Goal: Information Seeking & Learning: Understand process/instructions

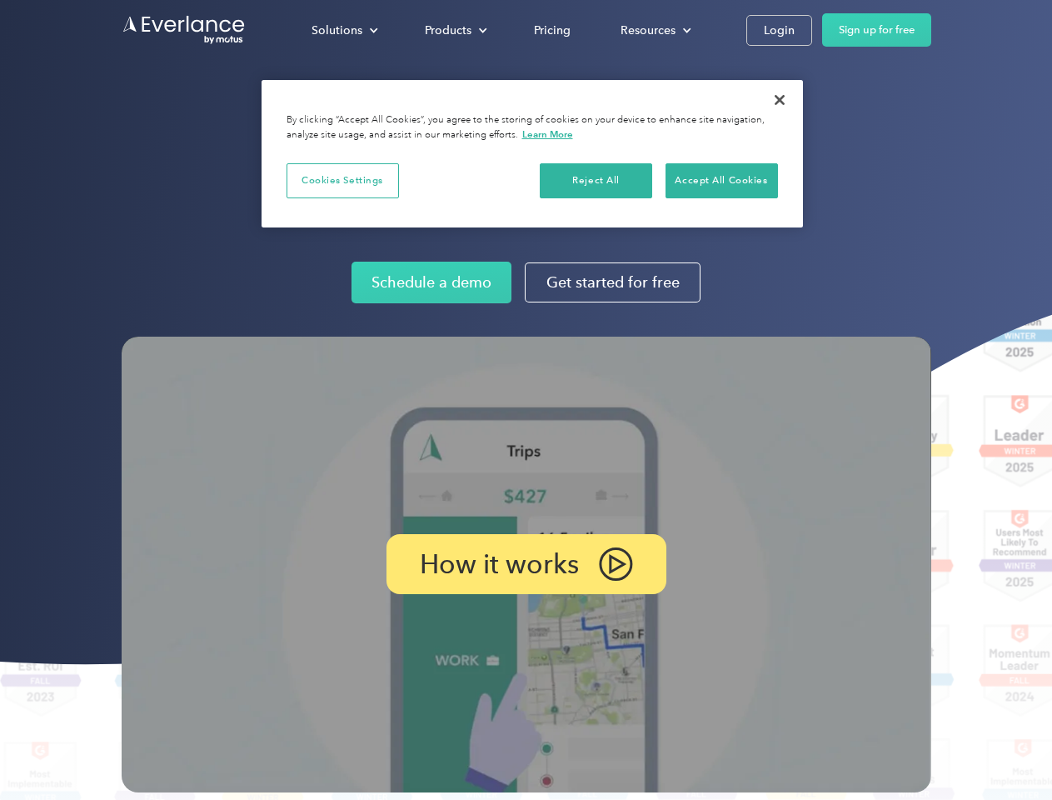
click at [526, 400] on img at bounding box center [527, 565] width 810 height 456
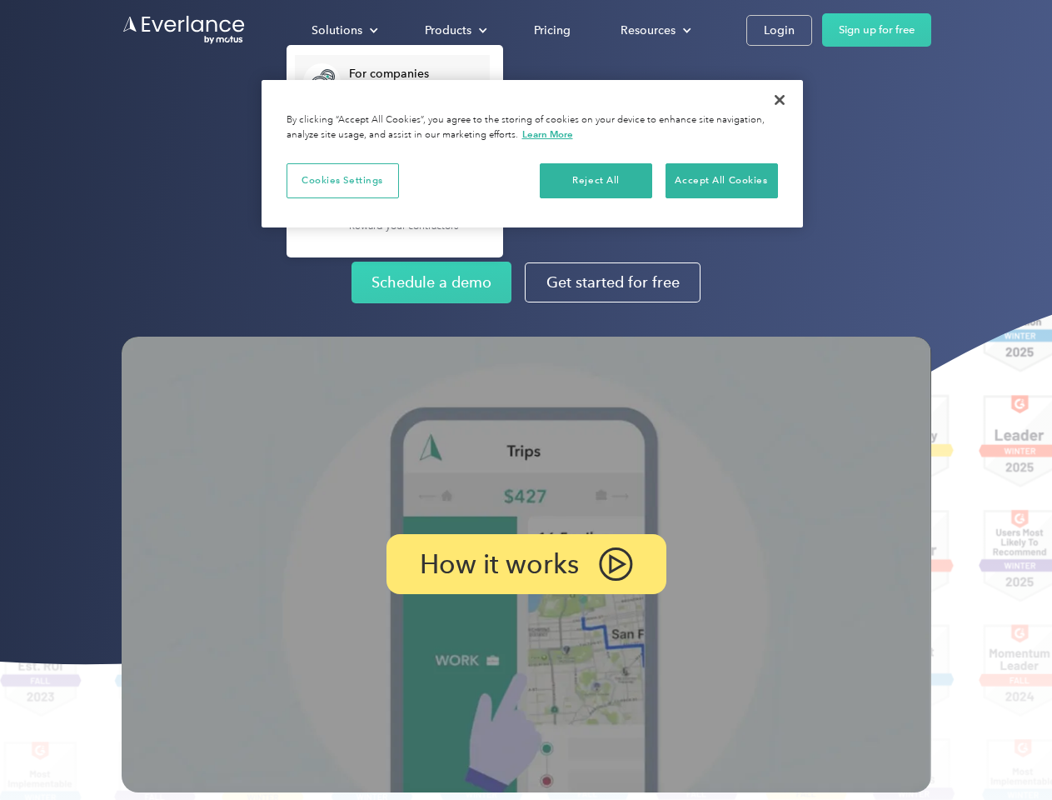
click at [344, 30] on div "Solutions" at bounding box center [337, 30] width 51 height 21
click at [454, 30] on div "Products" at bounding box center [448, 30] width 47 height 21
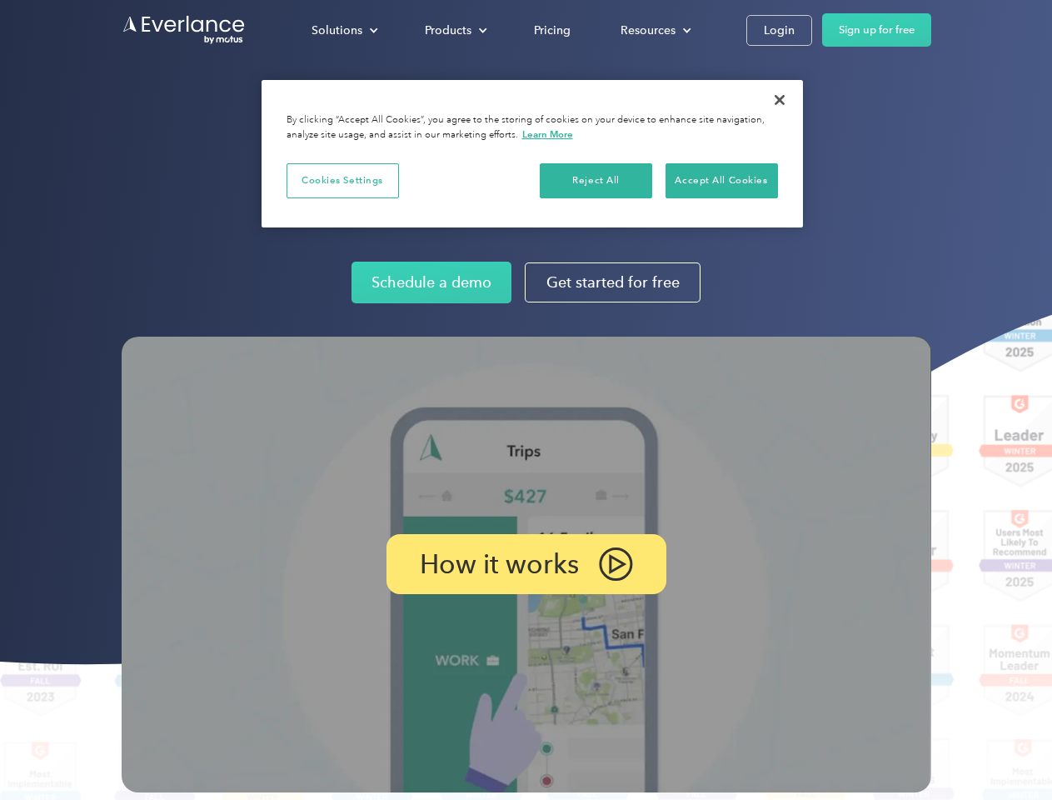
click at [654, 30] on div "Resources" at bounding box center [648, 30] width 55 height 21
click at [526, 564] on p "How it works" at bounding box center [499, 564] width 159 height 20
click at [342, 180] on button "Cookies Settings" at bounding box center [343, 180] width 112 height 35
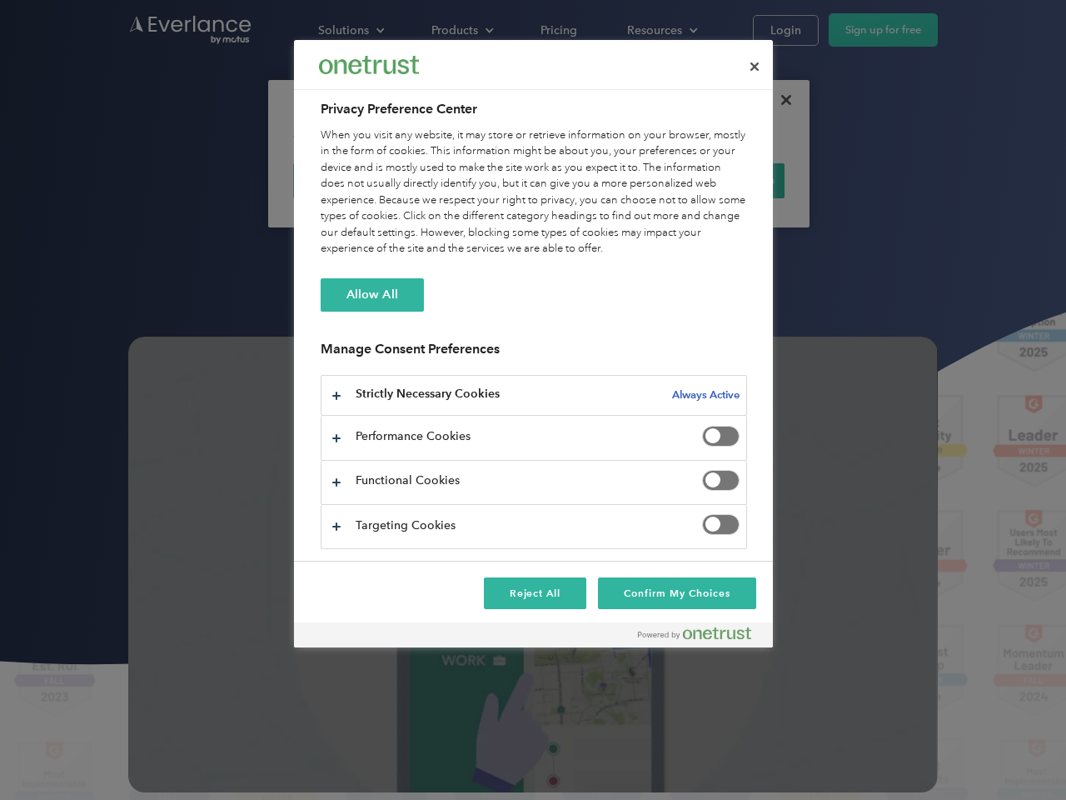
click at [596, 180] on div "When you visit any website, it may store or retrieve information on your browse…" at bounding box center [534, 192] width 427 height 130
click at [721, 180] on div "When you visit any website, it may store or retrieve information on your browse…" at bounding box center [534, 192] width 427 height 130
click at [780, 100] on div at bounding box center [533, 400] width 1066 height 800
